Goal: Task Accomplishment & Management: Complete application form

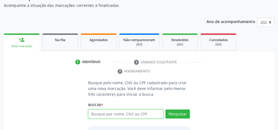
scroll to position [15, 0]
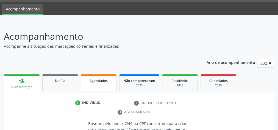
click at [97, 82] on span "Agendados" at bounding box center [98, 80] width 18 height 5
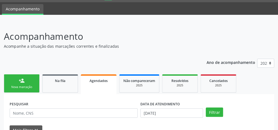
scroll to position [37, 0]
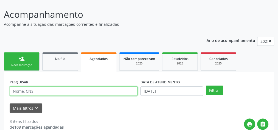
click at [34, 91] on input "text" at bounding box center [74, 90] width 128 height 9
type input "702900586752571"
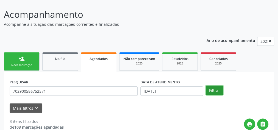
click at [210, 90] on button "Filtrar" at bounding box center [213, 90] width 17 height 9
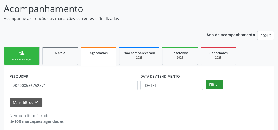
scroll to position [46, 0]
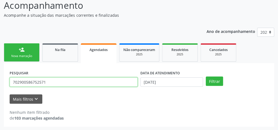
click at [29, 83] on input "702900586752571" at bounding box center [74, 81] width 128 height 9
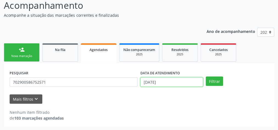
click at [163, 81] on input "[DATE]" at bounding box center [171, 81] width 63 height 9
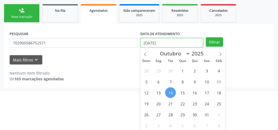
scroll to position [86, 0]
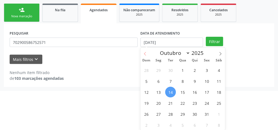
click at [146, 54] on icon at bounding box center [145, 54] width 4 height 4
select select "6"
click at [179, 80] on span "9" at bounding box center [182, 81] width 11 height 11
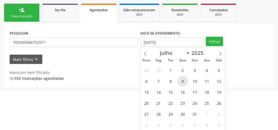
type input "0[DATE]"
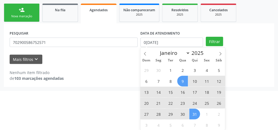
click at [191, 114] on span "31" at bounding box center [194, 114] width 11 height 11
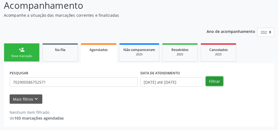
click at [213, 81] on button "Filtrar" at bounding box center [213, 81] width 17 height 9
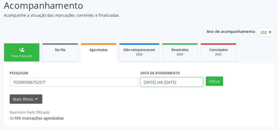
click at [179, 83] on input "[DATE] até [DATE]" at bounding box center [171, 81] width 63 height 9
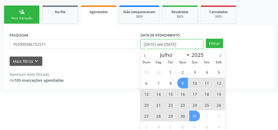
scroll to position [86, 0]
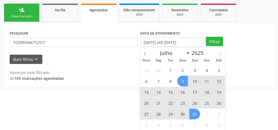
click at [222, 52] on span at bounding box center [219, 51] width 9 height 9
select select "7"
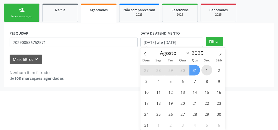
click at [203, 66] on span "1" at bounding box center [206, 70] width 11 height 11
type input "[DATE]"
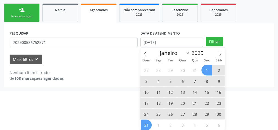
click at [148, 123] on span "31" at bounding box center [146, 125] width 11 height 11
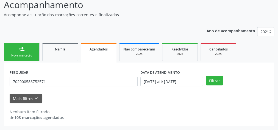
scroll to position [46, 0]
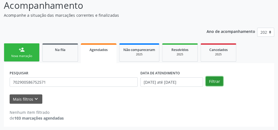
click at [215, 81] on button "Filtrar" at bounding box center [213, 81] width 17 height 9
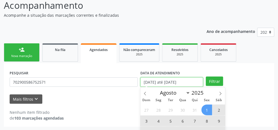
click at [157, 82] on input "[DATE] até [DATE]" at bounding box center [171, 81] width 63 height 9
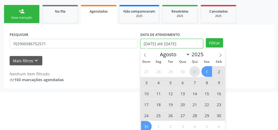
scroll to position [86, 0]
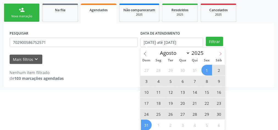
click at [222, 54] on icon at bounding box center [220, 54] width 4 height 4
select select "8"
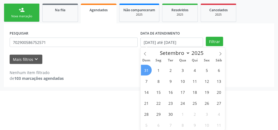
click at [164, 67] on div "31 1 2 3 4 5 6 7 8 9 10 11 12 13 14 15 16 17 18 19 20 21 22 23 24 25 26 27 28 2…" at bounding box center [182, 97] width 84 height 66
click at [162, 67] on span "1" at bounding box center [158, 70] width 11 height 11
type input "[DATE]"
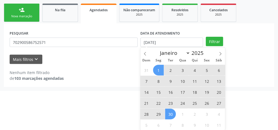
click at [172, 112] on span "30" at bounding box center [170, 114] width 11 height 11
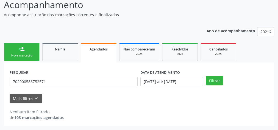
scroll to position [46, 0]
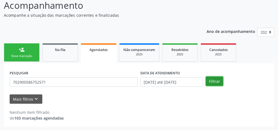
click at [212, 81] on button "Filtrar" at bounding box center [213, 81] width 17 height 9
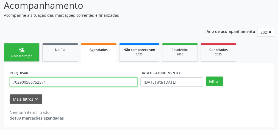
click at [34, 82] on input "702900586752571" at bounding box center [74, 81] width 128 height 9
type input "\"
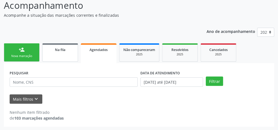
click at [64, 54] on link "Na fila" at bounding box center [60, 52] width 36 height 18
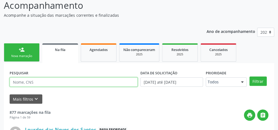
click at [48, 83] on input "text" at bounding box center [74, 81] width 128 height 9
type input "700208432202323"
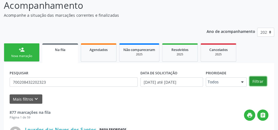
click at [261, 81] on button "Filtrar" at bounding box center [257, 81] width 17 height 9
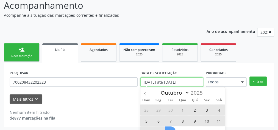
click at [191, 83] on input "[DATE] até [DATE]" at bounding box center [171, 81] width 63 height 9
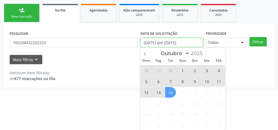
scroll to position [86, 0]
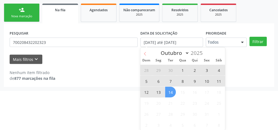
click at [147, 53] on span at bounding box center [144, 51] width 9 height 9
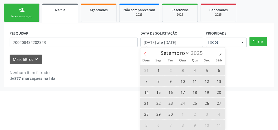
click at [147, 53] on span at bounding box center [144, 51] width 9 height 9
select select "6"
click at [183, 81] on span "9" at bounding box center [182, 81] width 11 height 11
type input "0[DATE]"
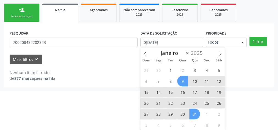
click at [193, 114] on span "31" at bounding box center [194, 114] width 11 height 11
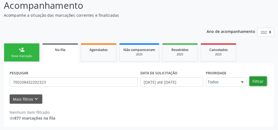
click at [258, 81] on button "Filtrar" at bounding box center [257, 81] width 17 height 9
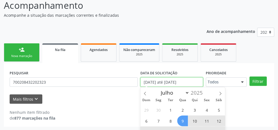
click at [176, 81] on input "[DATE] até [DATE]" at bounding box center [171, 81] width 63 height 9
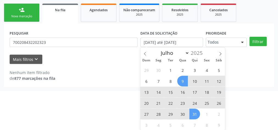
click at [183, 82] on span "9" at bounding box center [182, 81] width 11 height 11
type input "0[DATE]"
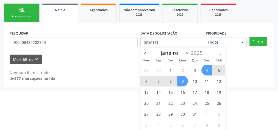
click at [219, 51] on span at bounding box center [219, 51] width 9 height 9
select select "7"
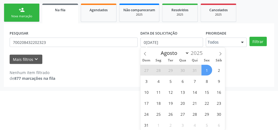
click at [205, 68] on span "1" at bounding box center [206, 70] width 11 height 11
select select "7"
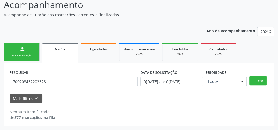
scroll to position [46, 0]
click at [190, 80] on body "Central de Marcação notifications [PERSON_NAME] Recepcionista da UBS  Configur…" at bounding box center [139, 18] width 278 height 130
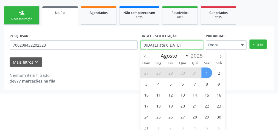
scroll to position [86, 0]
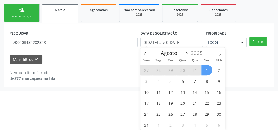
click at [205, 69] on span "1" at bounding box center [206, 70] width 11 height 11
type input "[DATE]"
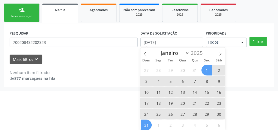
click at [149, 122] on span "31" at bounding box center [146, 125] width 11 height 11
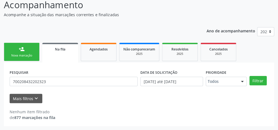
scroll to position [46, 0]
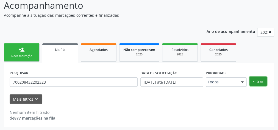
click at [258, 82] on button "Filtrar" at bounding box center [257, 81] width 17 height 9
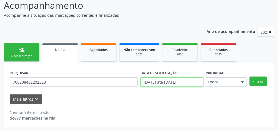
click at [186, 82] on input "[DATE] até [DATE]" at bounding box center [171, 81] width 63 height 9
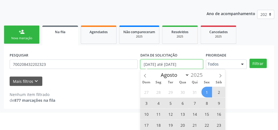
scroll to position [86, 0]
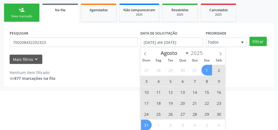
click at [207, 70] on span "1" at bounding box center [206, 70] width 11 height 11
type input "[DATE]"
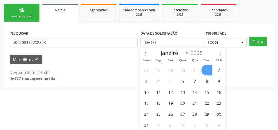
click at [219, 54] on icon at bounding box center [220, 54] width 4 height 4
select select "8"
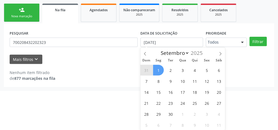
click at [160, 67] on span "1" at bounding box center [158, 70] width 11 height 11
select select "8"
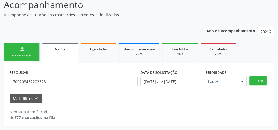
scroll to position [46, 0]
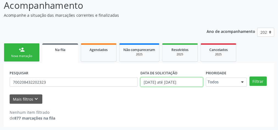
click at [160, 84] on input "[DATE] até [DATE]" at bounding box center [171, 81] width 63 height 9
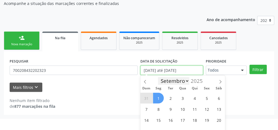
scroll to position [68, 0]
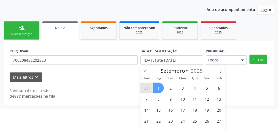
click at [160, 86] on span "1" at bounding box center [158, 88] width 11 height 11
type input "[DATE]"
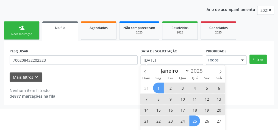
scroll to position [86, 0]
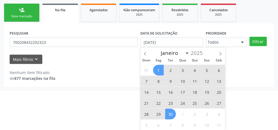
click at [172, 112] on span "30" at bounding box center [170, 114] width 11 height 11
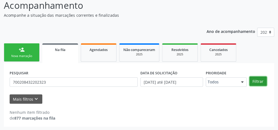
click at [252, 80] on button "Filtrar" at bounding box center [257, 81] width 17 height 9
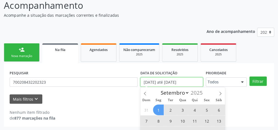
click at [174, 81] on input "[DATE] até [DATE]" at bounding box center [171, 81] width 63 height 9
click at [222, 93] on span at bounding box center [219, 91] width 9 height 9
select select "9"
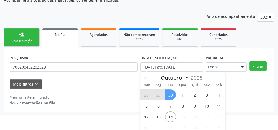
scroll to position [68, 0]
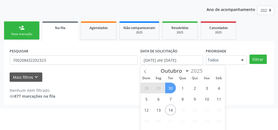
click at [188, 84] on div "28 29 30 1 2 3 4 5 6 7 8 9 10 11 12 13 14 15 16 17 18 19 20 21 22 23 24 25 26 2…" at bounding box center [182, 115] width 84 height 66
click at [181, 84] on span "1" at bounding box center [182, 88] width 11 height 11
type input "01/10/2025"
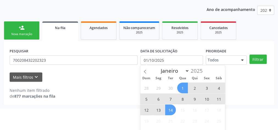
click at [171, 111] on span "14" at bounding box center [170, 109] width 11 height 11
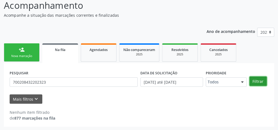
click at [252, 79] on button "Filtrar" at bounding box center [257, 81] width 17 height 9
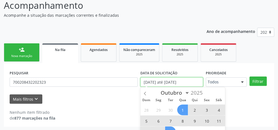
click at [177, 82] on input "[DATE] até [DATE]" at bounding box center [171, 81] width 63 height 9
select select "9"
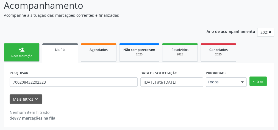
click at [243, 94] on div "Mais filtros keyboard_arrow_down" at bounding box center [138, 99] width 261 height 10
click at [180, 82] on input "[DATE] até [DATE]" at bounding box center [171, 81] width 63 height 9
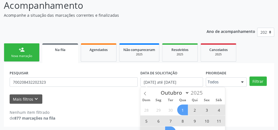
click at [184, 110] on span "1" at bounding box center [182, 109] width 11 height 11
type input "01/10/2025"
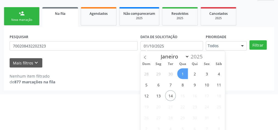
scroll to position [86, 0]
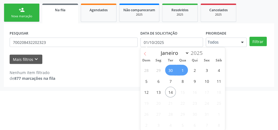
click at [146, 54] on icon at bounding box center [145, 54] width 4 height 4
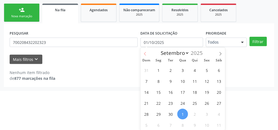
click at [146, 54] on icon at bounding box center [145, 54] width 4 height 4
select select "6"
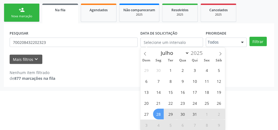
click at [101, 87] on div "Acompanhamento Acompanhe a situação das marcações correntes e finalizadas Relat…" at bounding box center [139, 21] width 278 height 139
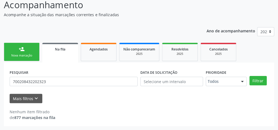
scroll to position [46, 0]
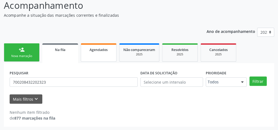
click at [98, 50] on span "Agendados" at bounding box center [98, 49] width 18 height 5
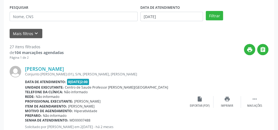
scroll to position [112, 0]
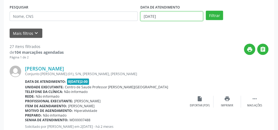
click at [167, 17] on input "[DATE]" at bounding box center [171, 16] width 63 height 9
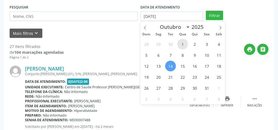
click at [182, 43] on span "1" at bounding box center [182, 44] width 11 height 11
type input "01/10/2025"
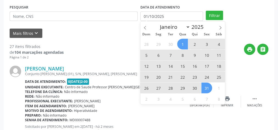
click at [204, 85] on span "31" at bounding box center [206, 88] width 11 height 11
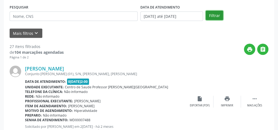
click at [217, 15] on button "Filtrar" at bounding box center [213, 15] width 17 height 9
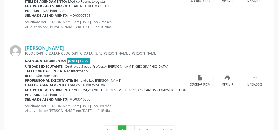
scroll to position [1332, 0]
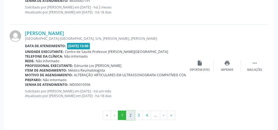
click at [133, 112] on button "2" at bounding box center [130, 115] width 9 height 9
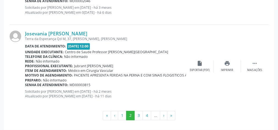
scroll to position [1326, 0]
click at [139, 111] on button "3" at bounding box center [138, 115] width 9 height 9
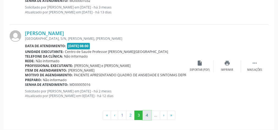
click at [146, 111] on button "4" at bounding box center [146, 115] width 9 height 9
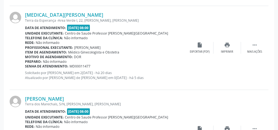
scroll to position [850, 0]
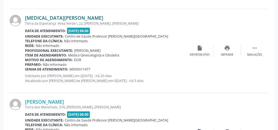
click at [56, 15] on link "[MEDICAL_DATA][PERSON_NAME]" at bounding box center [64, 18] width 78 height 6
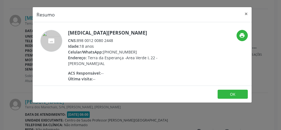
drag, startPoint x: 113, startPoint y: 39, endPoint x: 77, endPoint y: 40, distance: 35.9
click at [77, 40] on div "CNS: 898 0012 0080 2448" at bounding box center [121, 41] width 107 height 6
copy div "898 0012 0080 2448"
click at [246, 14] on button "×" at bounding box center [246, 13] width 11 height 13
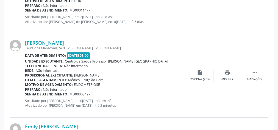
scroll to position [916, 0]
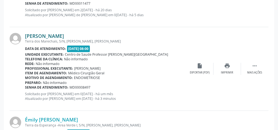
click at [51, 35] on link "[PERSON_NAME]" at bounding box center [44, 36] width 39 height 6
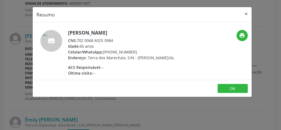
drag, startPoint x: 114, startPoint y: 40, endPoint x: 77, endPoint y: 39, distance: 37.0
click at [77, 39] on div "CNS: 702 0068 6025 3984" at bounding box center [121, 41] width 106 height 6
copy div "702 0068 6025 3984"
click at [246, 12] on button "×" at bounding box center [246, 13] width 11 height 13
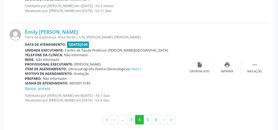
scroll to position [1355, 0]
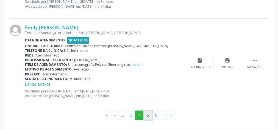
click at [145, 112] on button "5" at bounding box center [147, 115] width 9 height 9
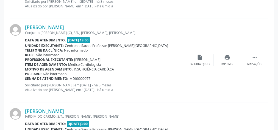
scroll to position [1009, 0]
click at [58, 25] on link "[PERSON_NAME]" at bounding box center [44, 27] width 39 height 6
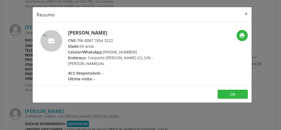
drag, startPoint x: 117, startPoint y: 41, endPoint x: 78, endPoint y: 39, distance: 39.0
click at [78, 39] on div "CNS: 706 8087 7654 3222" at bounding box center [121, 41] width 107 height 6
copy div "706 8087 7654 3222"
click at [247, 13] on button "×" at bounding box center [246, 13] width 11 height 13
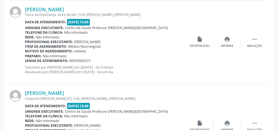
scroll to position [921, 0]
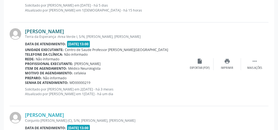
click at [56, 30] on link "[PERSON_NAME]" at bounding box center [44, 31] width 39 height 6
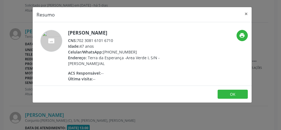
drag, startPoint x: 115, startPoint y: 38, endPoint x: 76, endPoint y: 39, distance: 38.7
click at [76, 39] on div "CNS: 702 3081 6101 6710" at bounding box center [121, 41] width 107 height 6
copy div "702 3081 6101 6710"
click at [245, 14] on button "×" at bounding box center [246, 13] width 11 height 13
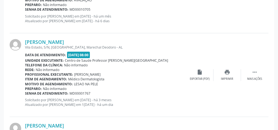
scroll to position [328, 0]
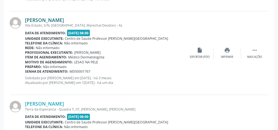
click at [59, 19] on link "[PERSON_NAME]" at bounding box center [44, 20] width 39 height 6
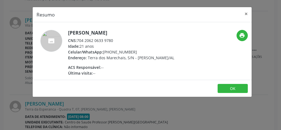
drag, startPoint x: 115, startPoint y: 40, endPoint x: 76, endPoint y: 40, distance: 39.2
click at [76, 40] on div "CNS: 704 2062 0633 9780" at bounding box center [121, 41] width 106 height 6
copy div "704 2062 0633 9780"
click at [248, 15] on button "×" at bounding box center [246, 13] width 11 height 13
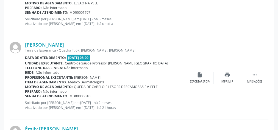
scroll to position [394, 0]
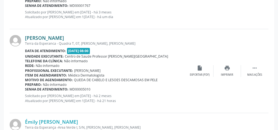
click at [64, 39] on link "[PERSON_NAME]" at bounding box center [44, 38] width 39 height 6
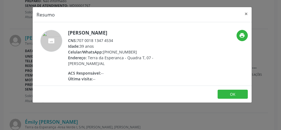
drag, startPoint x: 117, startPoint y: 41, endPoint x: 78, endPoint y: 39, distance: 39.0
click at [78, 39] on div "CNS: 707 0018 1347 4534" at bounding box center [121, 41] width 107 height 6
copy div "707 0018 1347 4534"
click at [245, 14] on button "×" at bounding box center [246, 13] width 11 height 13
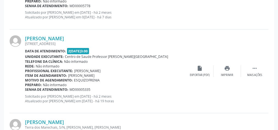
scroll to position [657, 0]
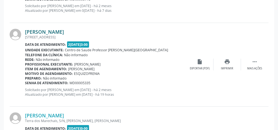
click at [49, 29] on link "[PERSON_NAME]" at bounding box center [44, 32] width 39 height 6
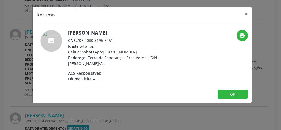
drag, startPoint x: 114, startPoint y: 41, endPoint x: 77, endPoint y: 43, distance: 37.1
click at [77, 43] on div "CNS: 706 2080 3195 6261" at bounding box center [121, 41] width 107 height 6
copy div "706 2080 3195 6261"
click at [244, 14] on button "×" at bounding box center [246, 13] width 11 height 13
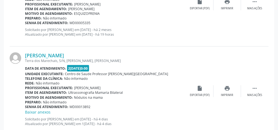
scroll to position [723, 0]
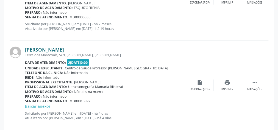
click at [38, 50] on link "[PERSON_NAME]" at bounding box center [44, 50] width 39 height 6
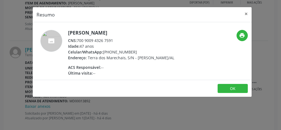
drag, startPoint x: 115, startPoint y: 42, endPoint x: 78, endPoint y: 39, distance: 36.9
click at [78, 39] on div "CNS: 700 9009 4326 7591" at bounding box center [121, 41] width 106 height 6
copy div "700 9009 4326 7591"
click at [245, 13] on button "×" at bounding box center [246, 13] width 11 height 13
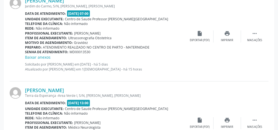
scroll to position [855, 0]
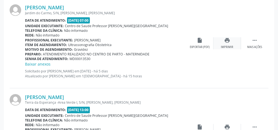
click at [226, 43] on div "print Imprimir" at bounding box center [226, 43] width 27 height 12
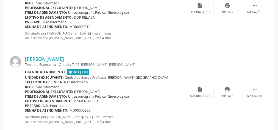
scroll to position [1338, 0]
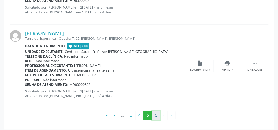
click at [154, 112] on button "6" at bounding box center [155, 115] width 9 height 9
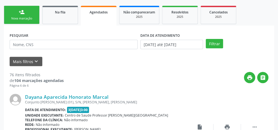
scroll to position [0, 0]
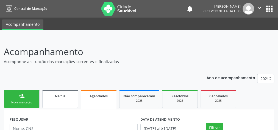
click at [61, 101] on link "Na fila" at bounding box center [60, 99] width 36 height 18
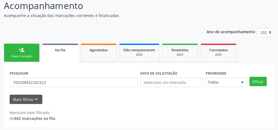
scroll to position [46, 0]
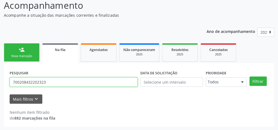
click at [40, 83] on input "700208432202323" at bounding box center [74, 81] width 128 height 9
type input "700903964059796"
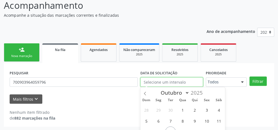
click at [196, 83] on input "text" at bounding box center [171, 81] width 63 height 9
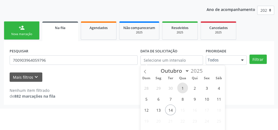
click at [185, 85] on span "1" at bounding box center [182, 88] width 11 height 11
type input "01/10/2025"
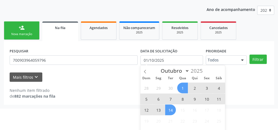
click at [168, 109] on span "14" at bounding box center [170, 109] width 11 height 11
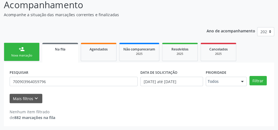
scroll to position [46, 0]
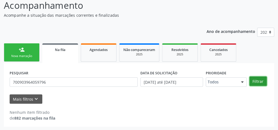
click at [255, 82] on button "Filtrar" at bounding box center [257, 81] width 17 height 9
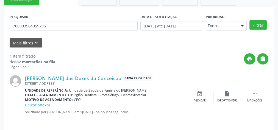
scroll to position [106, 0]
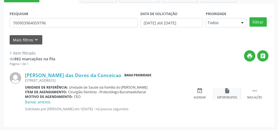
click at [227, 97] on div "Exportar (PDF)" at bounding box center [227, 98] width 20 height 4
click at [260, 96] on div "Mais ações" at bounding box center [254, 98] width 15 height 4
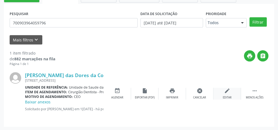
click at [224, 96] on div "Editar" at bounding box center [226, 98] width 9 height 4
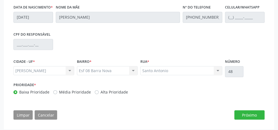
scroll to position [230, 0]
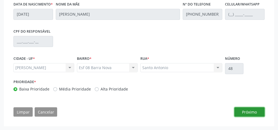
click at [253, 115] on button "Próximo" at bounding box center [249, 111] width 30 height 9
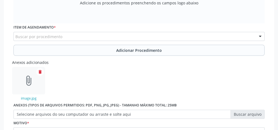
scroll to position [211, 0]
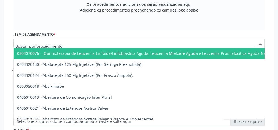
click at [78, 44] on div at bounding box center [138, 43] width 251 height 9
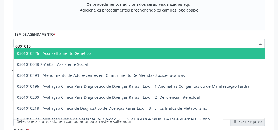
type input "03010100"
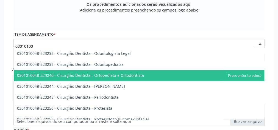
scroll to position [176, 0]
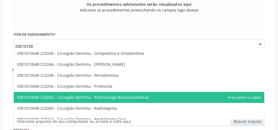
click at [106, 95] on span "0301010048-223252 - Cirurgião Dentista - Protesiólogo Bucomaxilofacial" at bounding box center [83, 97] width 132 height 5
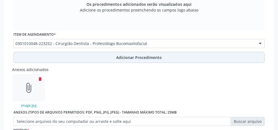
click at [121, 58] on span "Adicionar Procedimento" at bounding box center [139, 58] width 46 height 6
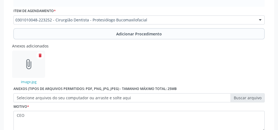
scroll to position [255, 0]
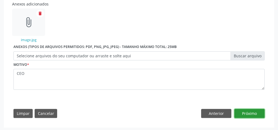
click at [243, 113] on button "Próximo" at bounding box center [249, 113] width 30 height 9
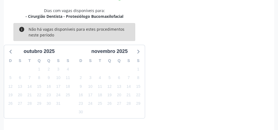
scroll to position [171, 0]
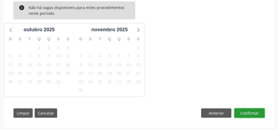
click at [244, 111] on button "Confirmar" at bounding box center [249, 112] width 30 height 9
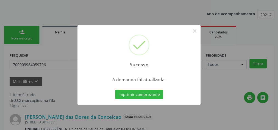
scroll to position [77, 0]
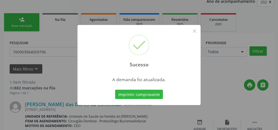
click at [244, 111] on div "Sucesso × A demanda foi atualizada. Imprimir comprovante Cancel" at bounding box center [139, 65] width 278 height 130
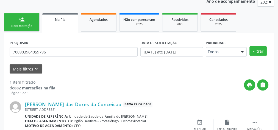
click at [21, 26] on div "Nova marcação" at bounding box center [21, 26] width 27 height 4
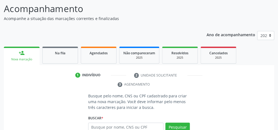
scroll to position [33, 0]
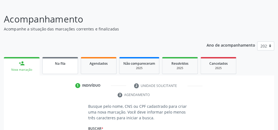
click at [63, 66] on link "Na fila" at bounding box center [60, 65] width 36 height 17
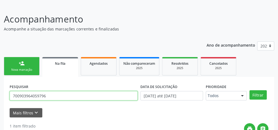
click at [55, 96] on input "700903964059796" at bounding box center [74, 95] width 128 height 9
type input "7"
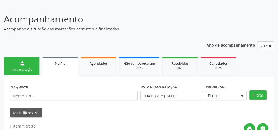
scroll to position [55, 0]
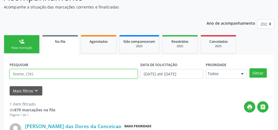
click at [84, 74] on input "text" at bounding box center [74, 73] width 128 height 9
type input "ednilza"
click at [249, 68] on button "Filtrar" at bounding box center [257, 72] width 17 height 9
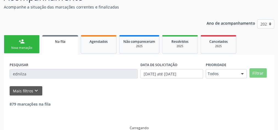
scroll to position [46, 0]
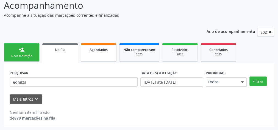
click at [90, 50] on span "Agendados" at bounding box center [98, 49] width 18 height 5
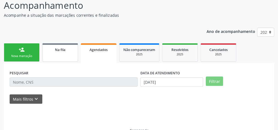
click at [61, 52] on span "Na fila" at bounding box center [60, 49] width 10 height 5
select select "9"
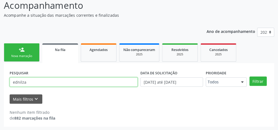
click at [50, 83] on input "ednilza" at bounding box center [74, 81] width 128 height 9
type input "e"
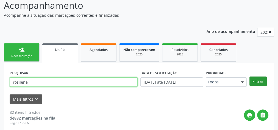
type input "rosilene"
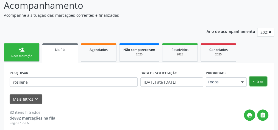
click at [261, 81] on button "Filtrar" at bounding box center [257, 81] width 17 height 9
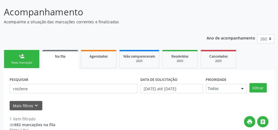
scroll to position [84, 0]
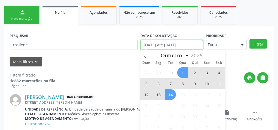
click at [174, 45] on input "[DATE] até [DATE]" at bounding box center [171, 44] width 63 height 9
click at [148, 55] on span at bounding box center [144, 54] width 9 height 9
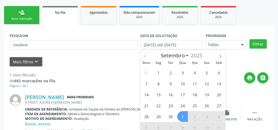
click at [148, 55] on span at bounding box center [144, 54] width 9 height 9
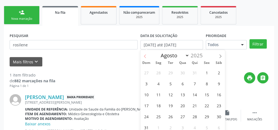
click at [148, 55] on span at bounding box center [144, 54] width 9 height 9
select select "6"
click at [183, 78] on div "29 30 1 2 3 4 5 6 7 8 9 10 11 12 13 14 15 16 17 18 19 20 21 22 23 24 25 26 27 2…" at bounding box center [182, 100] width 84 height 66
click at [182, 84] on span "9" at bounding box center [182, 83] width 11 height 11
type input "0[DATE]"
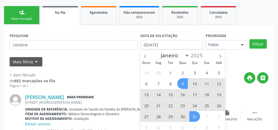
click at [191, 115] on span "31" at bounding box center [194, 116] width 11 height 11
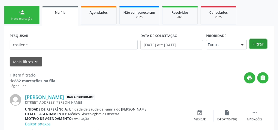
click at [256, 41] on button "Filtrar" at bounding box center [257, 43] width 17 height 9
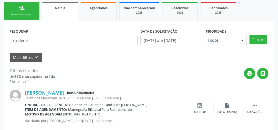
scroll to position [83, 0]
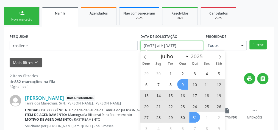
click at [177, 45] on input "[DATE] até [DATE]" at bounding box center [171, 45] width 63 height 9
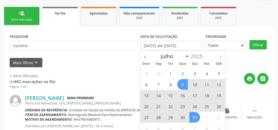
click at [222, 56] on icon at bounding box center [220, 57] width 4 height 4
select select "7"
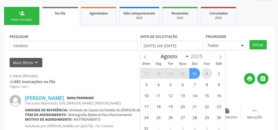
click at [207, 70] on span "1" at bounding box center [206, 73] width 11 height 11
type input "[DATE]"
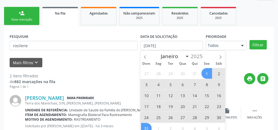
click at [147, 125] on span "31" at bounding box center [146, 128] width 11 height 11
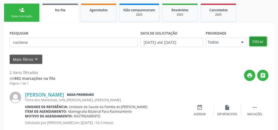
click at [254, 39] on button "Filtrar" at bounding box center [257, 41] width 17 height 9
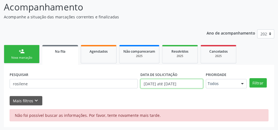
scroll to position [80, 0]
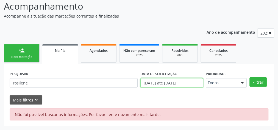
click at [182, 83] on body "Central de Marcação notifications [PERSON_NAME] Recepcionista da UBS  Configur…" at bounding box center [139, 19] width 278 height 130
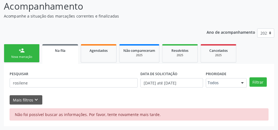
scroll to position [45, 0]
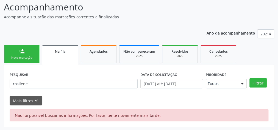
click at [239, 94] on div "Acompanhamento Acompanhe a situação das marcações correntes e finalizadas Relat…" at bounding box center [139, 62] width 278 height 138
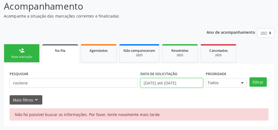
click at [176, 84] on body "Central de Marcação notifications [PERSON_NAME] Recepcionista da UBS  Configur…" at bounding box center [139, 19] width 278 height 130
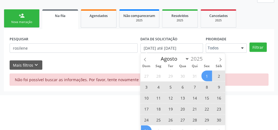
click at [205, 75] on span "1" at bounding box center [206, 75] width 11 height 11
type input "[DATE]"
click at [148, 129] on span "31" at bounding box center [146, 130] width 11 height 11
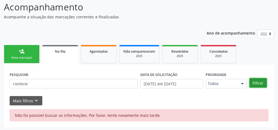
click at [254, 83] on button "Filtrar" at bounding box center [257, 82] width 17 height 9
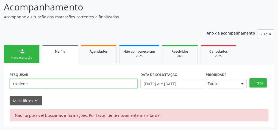
drag, startPoint x: 46, startPoint y: 85, endPoint x: 0, endPoint y: 86, distance: 46.1
click at [0, 86] on div "Acompanhamento Acompanhe a situação das marcações correntes e finalizadas Relat…" at bounding box center [139, 62] width 278 height 138
type input "graciela"
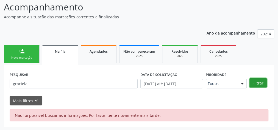
click at [257, 82] on button "Filtrar" at bounding box center [257, 82] width 17 height 9
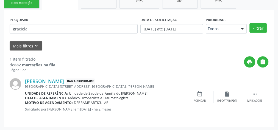
scroll to position [100, 0]
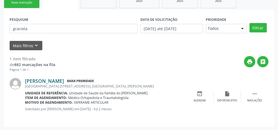
click at [64, 79] on link "[PERSON_NAME]" at bounding box center [44, 81] width 39 height 6
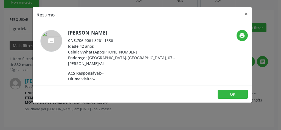
drag, startPoint x: 124, startPoint y: 32, endPoint x: 69, endPoint y: 33, distance: 55.4
click at [69, 33] on h5 "[PERSON_NAME]" at bounding box center [121, 33] width 107 height 6
copy h5 "[PERSON_NAME]"
click at [247, 12] on button "×" at bounding box center [246, 13] width 11 height 13
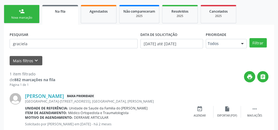
scroll to position [78, 0]
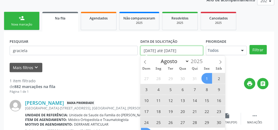
click at [167, 49] on input "[DATE] até [DATE]" at bounding box center [171, 50] width 63 height 9
click at [206, 77] on span "1" at bounding box center [206, 78] width 11 height 11
type input "[DATE]"
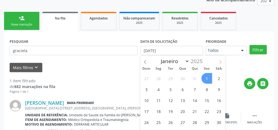
click at [218, 60] on span at bounding box center [219, 60] width 9 height 9
select select "8"
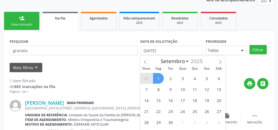
click at [157, 77] on span "1" at bounding box center [158, 78] width 11 height 11
select select "8"
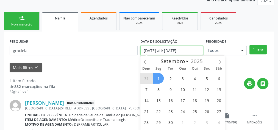
click at [171, 48] on input "[DATE] até [DATE]" at bounding box center [171, 50] width 63 height 9
click at [158, 75] on span "1" at bounding box center [158, 78] width 11 height 11
type input "[DATE]"
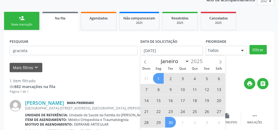
click at [167, 122] on span "30" at bounding box center [170, 122] width 11 height 11
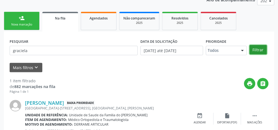
click at [261, 50] on button "Filtrar" at bounding box center [257, 49] width 17 height 9
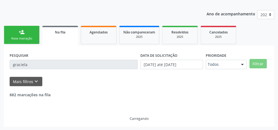
scroll to position [46, 0]
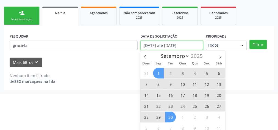
scroll to position [86, 0]
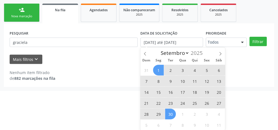
click at [161, 70] on span "1" at bounding box center [158, 70] width 11 height 11
type input "[DATE]"
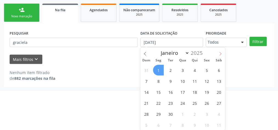
click at [219, 53] on icon at bounding box center [220, 54] width 4 height 4
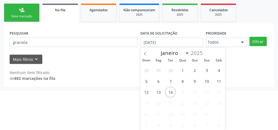
select select "9"
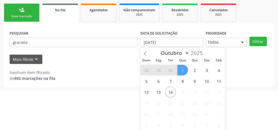
click at [180, 67] on span "1" at bounding box center [182, 70] width 11 height 11
select select "9"
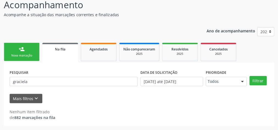
scroll to position [46, 0]
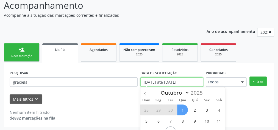
click at [177, 81] on input "[DATE] até [DATE]" at bounding box center [171, 81] width 63 height 9
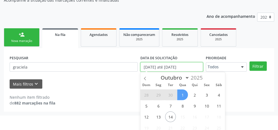
scroll to position [68, 0]
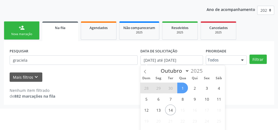
click at [181, 86] on span "1" at bounding box center [182, 88] width 11 height 11
type input "01/10/2025"
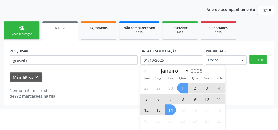
click at [169, 110] on span "14" at bounding box center [170, 109] width 11 height 11
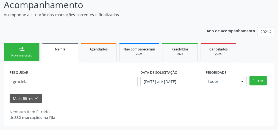
scroll to position [46, 0]
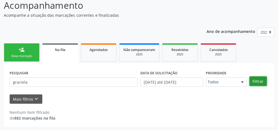
click at [260, 81] on button "Filtrar" at bounding box center [257, 81] width 17 height 9
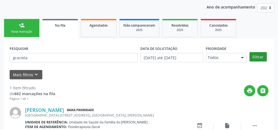
scroll to position [106, 0]
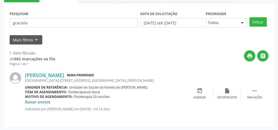
click at [37, 102] on link "Baixar anexos" at bounding box center [38, 101] width 26 height 5
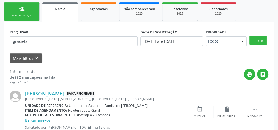
scroll to position [88, 0]
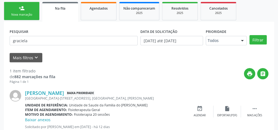
click at [25, 12] on link "person_add Nova marcação" at bounding box center [22, 11] width 36 height 18
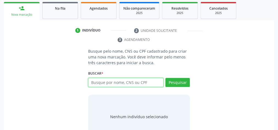
click at [105, 80] on input "text" at bounding box center [125, 82] width 75 height 9
paste input "[PERSON_NAME]"
type input "[PERSON_NAME]"
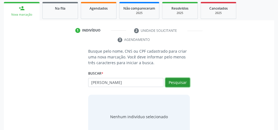
click at [173, 80] on button "Pesquisar" at bounding box center [177, 82] width 24 height 9
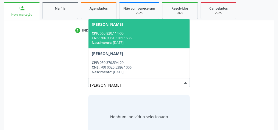
click at [139, 40] on div "Nascimento: [DATE]" at bounding box center [139, 42] width 94 height 5
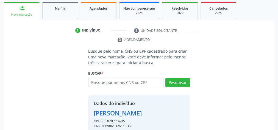
scroll to position [111, 0]
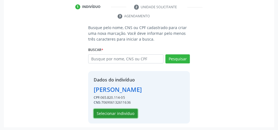
click at [111, 110] on button "Selecionar indivíduo" at bounding box center [116, 113] width 44 height 9
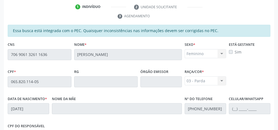
scroll to position [199, 0]
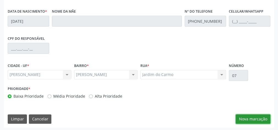
click at [244, 117] on button "Nova marcação" at bounding box center [252, 118] width 35 height 9
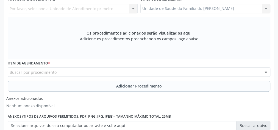
scroll to position [155, 0]
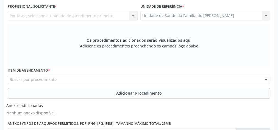
click at [106, 77] on div "Buscar por procedimento" at bounding box center [139, 79] width 262 height 9
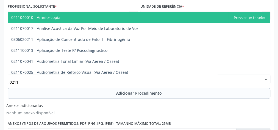
type input "02111"
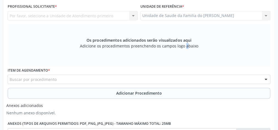
drag, startPoint x: 177, startPoint y: 65, endPoint x: 222, endPoint y: 54, distance: 46.6
click at [184, 63] on div "Os procedimentos adicionados serão visualizados aqui Adicione os procedimentos …" at bounding box center [139, 45] width 262 height 42
click at [225, 53] on div "Os procedimentos adicionados serão visualizados aqui Adicione os procedimentos …" at bounding box center [139, 45] width 262 height 42
click at [224, 54] on div "Os procedimentos adicionados serão visualizados aqui Adicione os procedimentos …" at bounding box center [139, 45] width 262 height 42
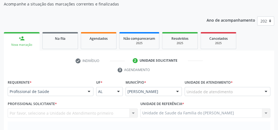
scroll to position [51, 0]
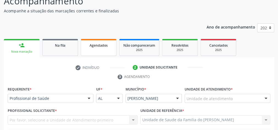
click at [101, 49] on link "Agendados" at bounding box center [99, 47] width 36 height 17
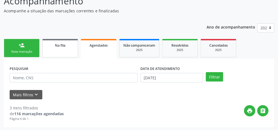
click at [60, 48] on link "Na fila" at bounding box center [60, 48] width 36 height 18
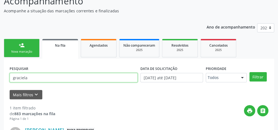
drag, startPoint x: 40, startPoint y: 79, endPoint x: 6, endPoint y: 78, distance: 33.7
click at [6, 78] on div "PESQUISAR graciela DATA DE SOLICITAÇÃO [DATE] até [DATE] Prioridade Todos Todos…" at bounding box center [139, 120] width 270 height 123
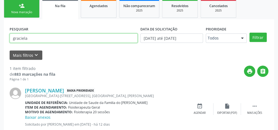
scroll to position [106, 0]
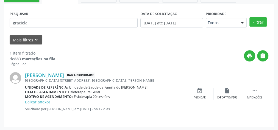
click at [220, 30] on div "Prioridade Todos Todos Baixa Prioridade Média Prioridade Alta Prioridade Nenhum…" at bounding box center [226, 20] width 44 height 21
